Goal: Check status: Check status

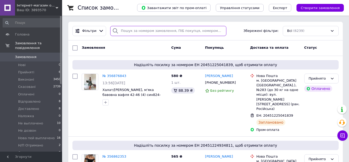
click at [151, 32] on input "search" at bounding box center [168, 31] width 116 height 10
paste input "355822067"
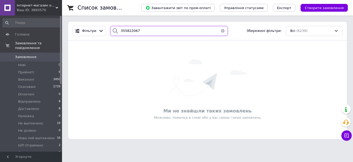
paste input "698766"
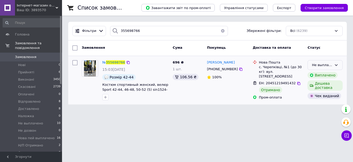
click at [318, 67] on div "Не выплачено" at bounding box center [322, 64] width 20 height 5
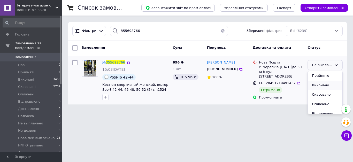
click at [317, 85] on li "Виконано" at bounding box center [325, 85] width 35 height 10
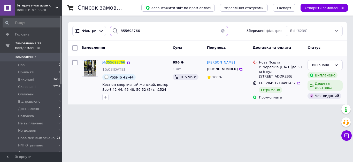
click at [167, 29] on input "355698766" at bounding box center [169, 31] width 118 height 10
paste input "993959"
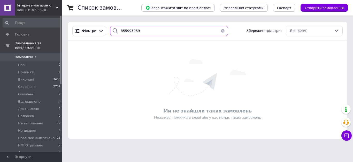
paste input "342522"
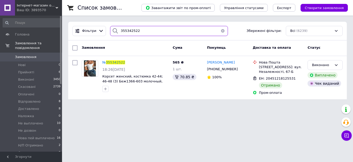
click at [139, 30] on input "355342522" at bounding box center [169, 31] width 118 height 10
paste input "946315"
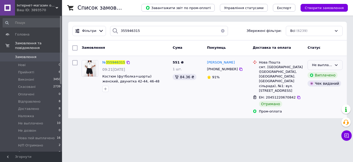
click at [330, 64] on div "Не выплачено" at bounding box center [322, 64] width 20 height 5
click at [318, 84] on li "Виконано" at bounding box center [325, 85] width 35 height 10
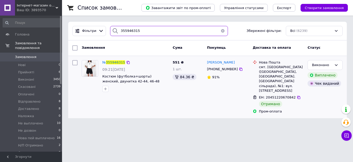
click at [137, 31] on input "355946315" at bounding box center [169, 31] width 118 height 10
paste input "857557"
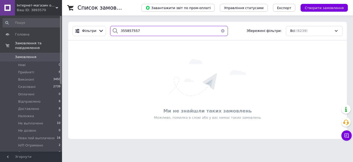
paste input "6077910"
click at [140, 33] on input "356077910" at bounding box center [169, 31] width 118 height 10
paste input "5982525"
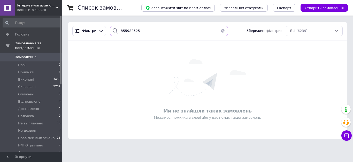
paste input "6182331"
paste input "372094"
paste input "23161"
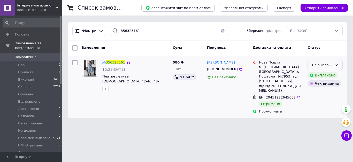
click at [320, 65] on div "Не выплачено" at bounding box center [322, 64] width 20 height 5
click at [314, 86] on li "Виконано" at bounding box center [325, 85] width 35 height 10
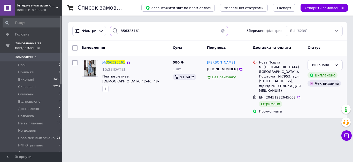
click at [139, 32] on input "356323161" at bounding box center [169, 31] width 118 height 10
paste input "135956"
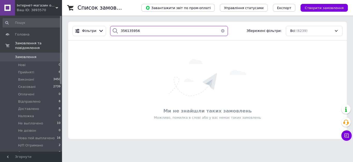
paste input "51332"
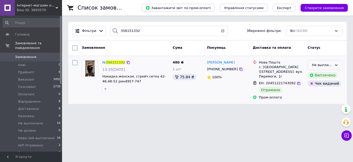
click at [332, 64] on div "Не выплачено" at bounding box center [325, 65] width 35 height 10
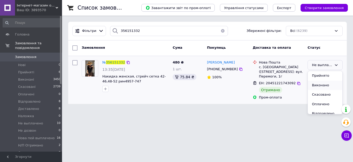
click at [320, 86] on li "Виконано" at bounding box center [325, 85] width 35 height 10
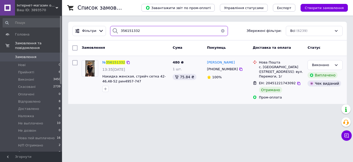
click at [136, 30] on input "356151332" at bounding box center [169, 31] width 118 height 10
paste input "06399"
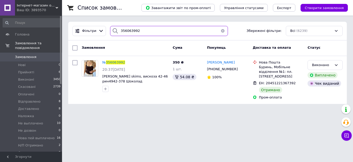
click at [147, 29] on input "356063992" at bounding box center [169, 31] width 118 height 10
paste input "10627"
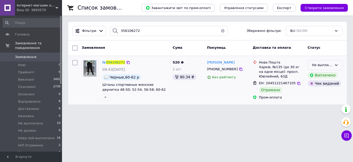
click at [323, 65] on div "Не выплачено" at bounding box center [322, 64] width 20 height 5
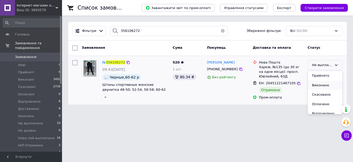
click at [319, 83] on li "Виконано" at bounding box center [325, 85] width 35 height 10
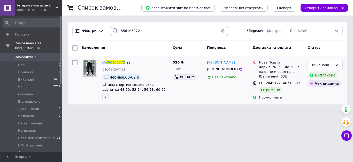
click at [146, 30] on input "356106272" at bounding box center [169, 31] width 118 height 10
paste input "078840"
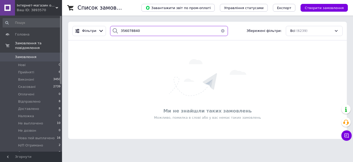
paste input "187687"
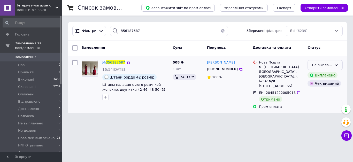
click at [315, 62] on div "Не выплачено" at bounding box center [325, 65] width 35 height 10
click at [317, 87] on li "Виконано" at bounding box center [325, 85] width 35 height 10
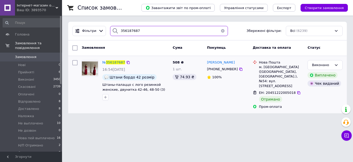
click at [136, 30] on input "356187687" at bounding box center [169, 31] width 118 height 10
paste input "270293"
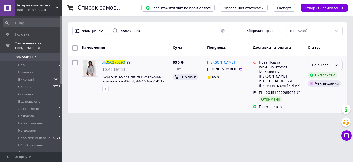
click at [328, 63] on div "Не выплачено" at bounding box center [322, 64] width 20 height 5
click at [319, 83] on li "Виконано" at bounding box center [325, 85] width 35 height 10
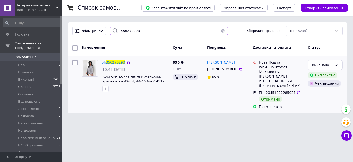
click at [143, 33] on input "356270293" at bounding box center [169, 31] width 118 height 10
paste input "4226"
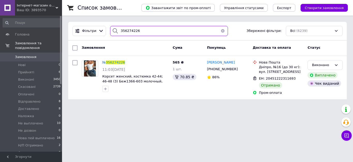
click at [140, 30] on input "356274226" at bounding box center [169, 31] width 118 height 10
paste input "365235"
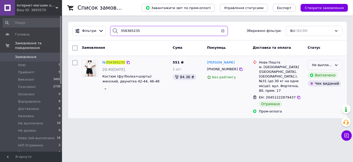
type input "356365235"
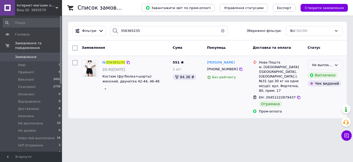
click at [336, 64] on icon at bounding box center [336, 65] width 4 height 4
click at [326, 84] on li "Виконано" at bounding box center [325, 85] width 35 height 10
click at [35, 121] on span "Не выплачено" at bounding box center [30, 123] width 25 height 5
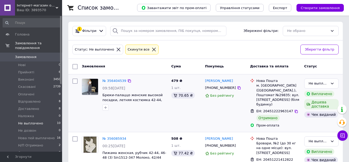
scroll to position [20, 0]
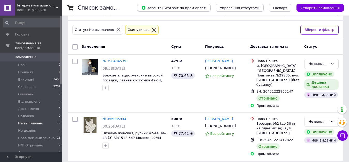
click at [151, 28] on icon at bounding box center [153, 29] width 5 height 5
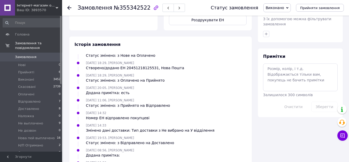
scroll to position [280, 0]
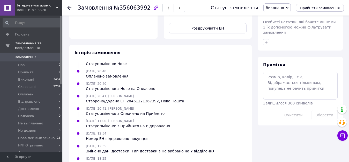
scroll to position [280, 0]
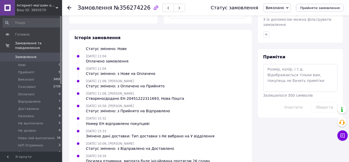
scroll to position [280, 0]
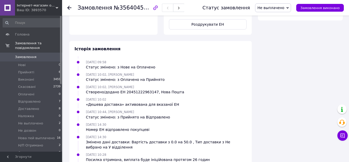
scroll to position [375, 0]
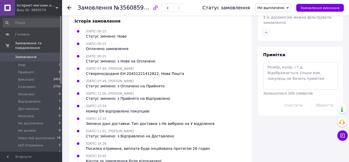
scroll to position [280, 0]
